Goal: Navigation & Orientation: Understand site structure

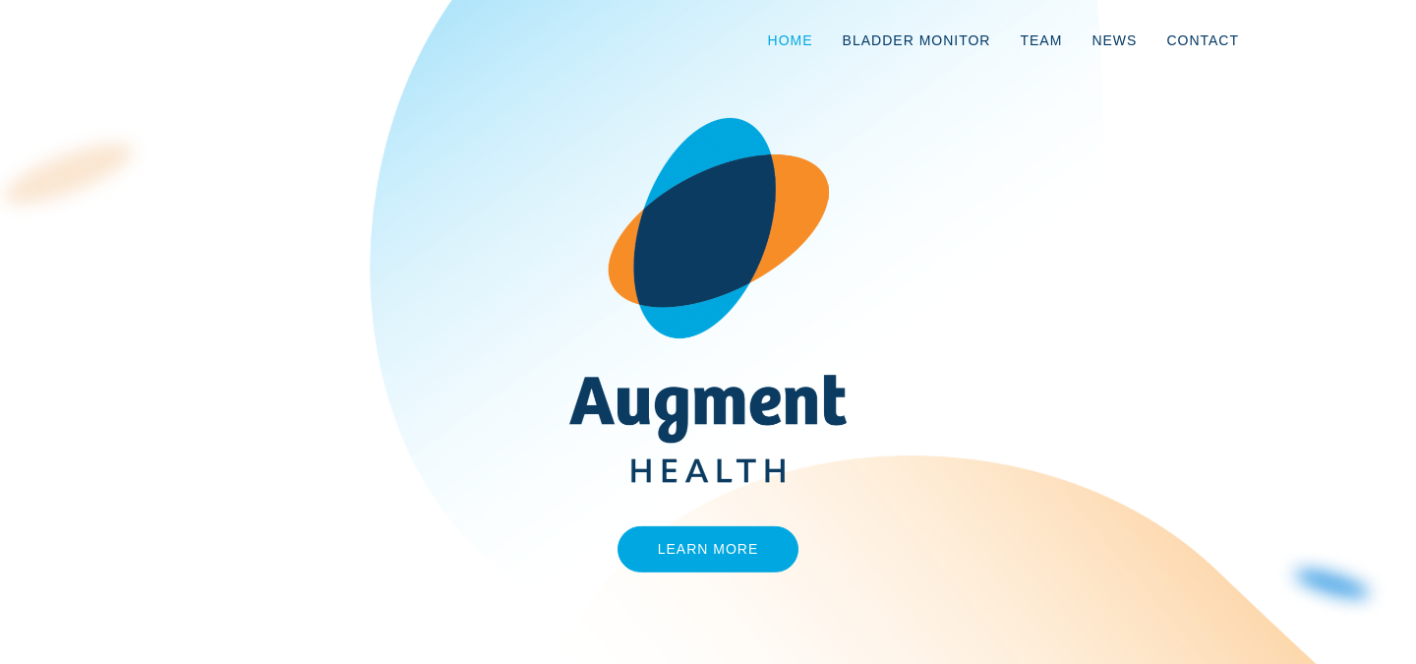
click at [797, 39] on link "Home" at bounding box center [790, 40] width 75 height 65
click at [906, 41] on link "Bladder Monitor" at bounding box center [917, 40] width 178 height 65
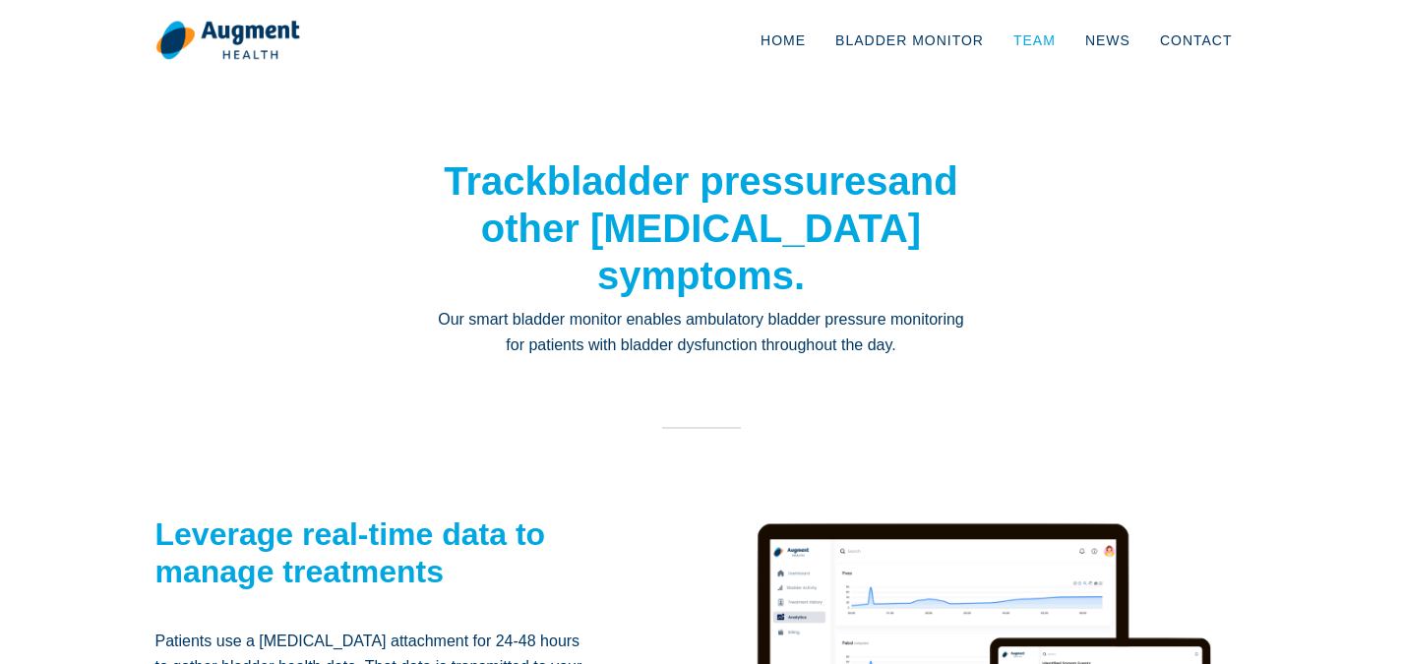
click at [1041, 39] on link "Team" at bounding box center [1034, 40] width 72 height 65
